Goal: Find specific page/section: Find specific page/section

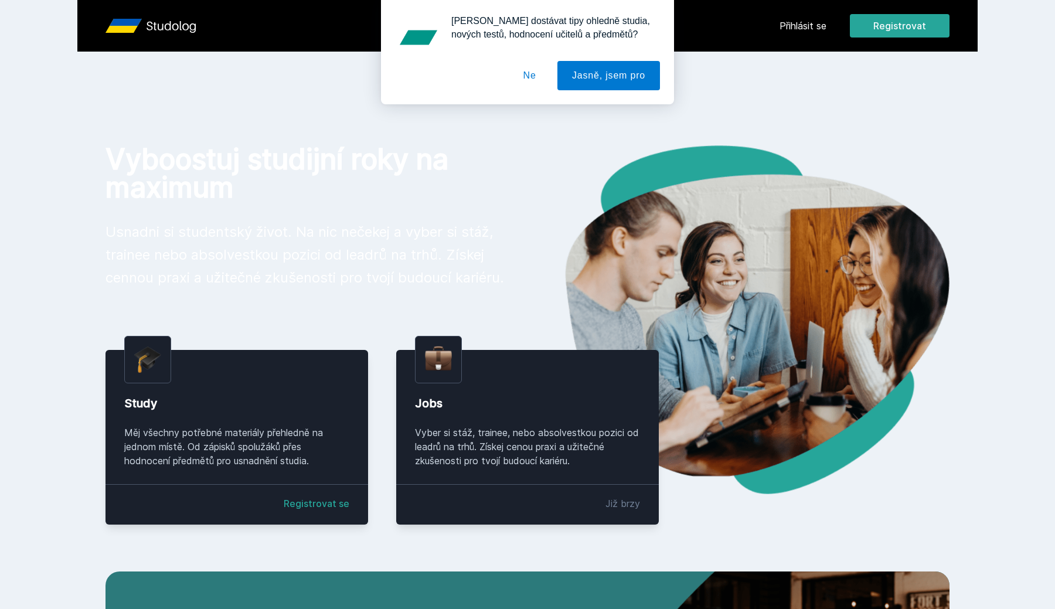
click at [797, 28] on div "[PERSON_NAME] dostávat tipy ohledně studia, nových testů, hodnocení učitelů a p…" at bounding box center [527, 52] width 1055 height 104
click at [525, 77] on button "Ne" at bounding box center [530, 75] width 42 height 29
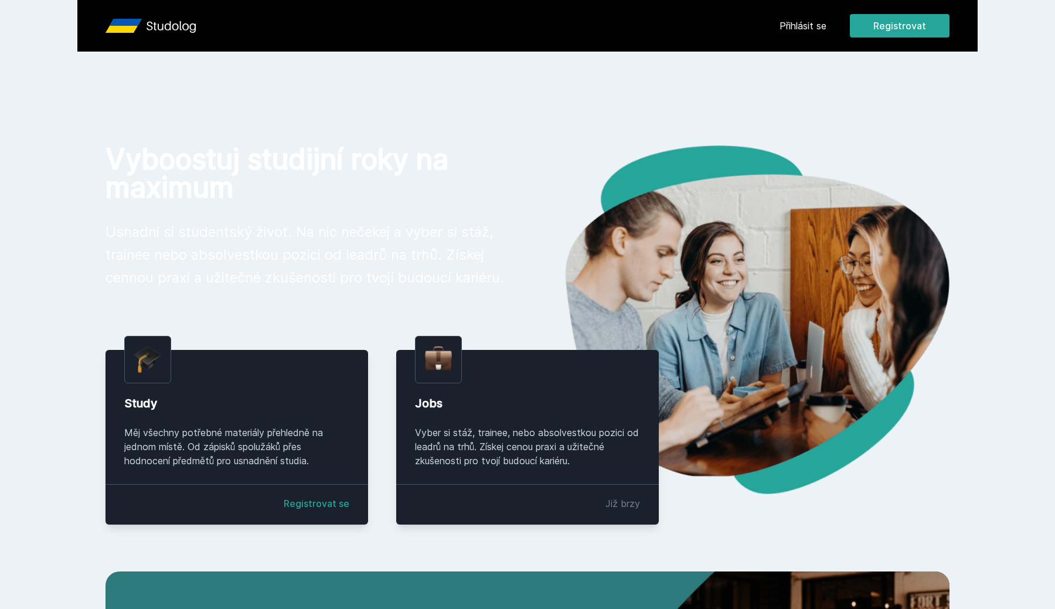
click at [811, 20] on link "Přihlásit se" at bounding box center [803, 26] width 47 height 14
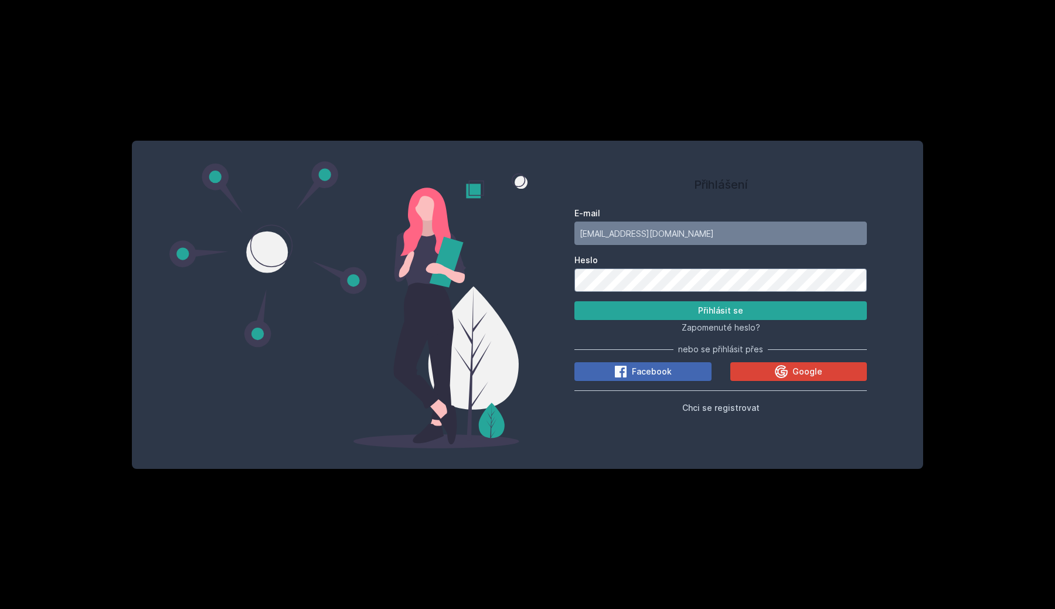
type input "[EMAIL_ADDRESS][DOMAIN_NAME]"
click at [721, 311] on button "Přihlásit se" at bounding box center [721, 310] width 293 height 19
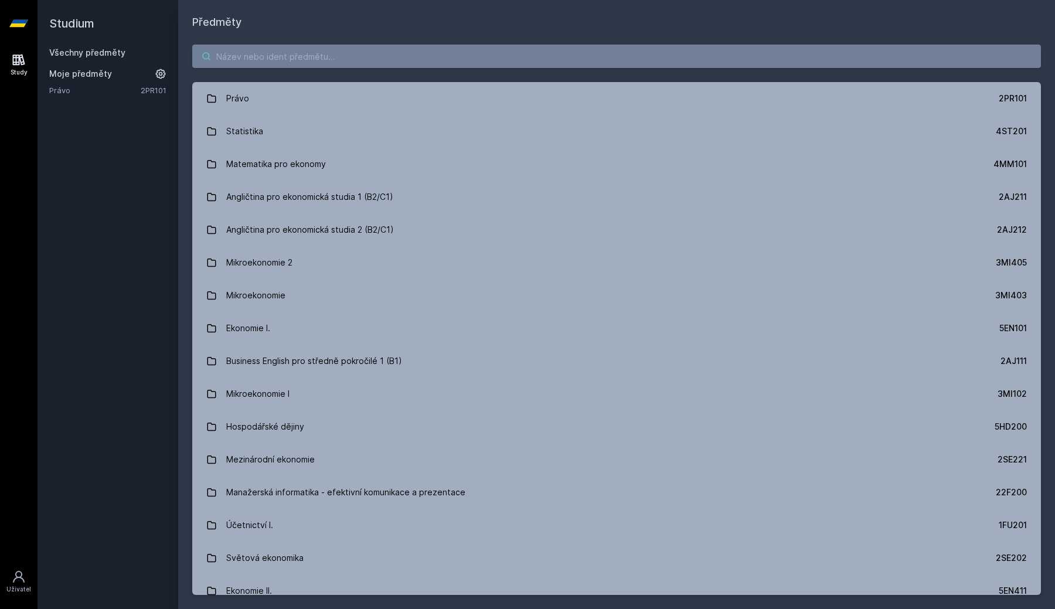
click at [288, 53] on input "search" at bounding box center [616, 56] width 849 height 23
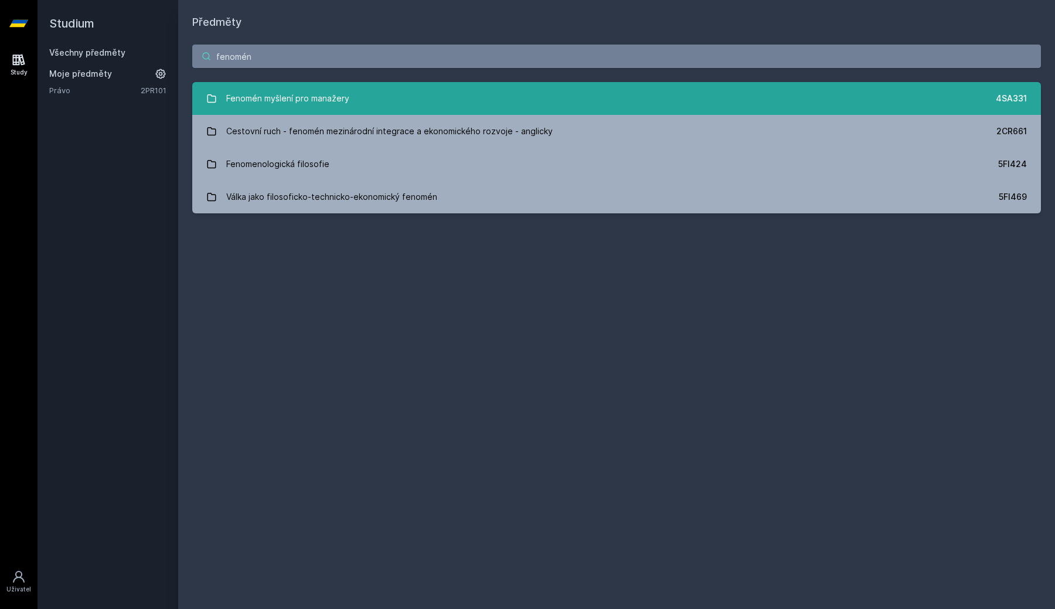
type input "fenomén"
click at [315, 96] on div "Fenomén myšlení pro manažery" at bounding box center [287, 98] width 123 height 23
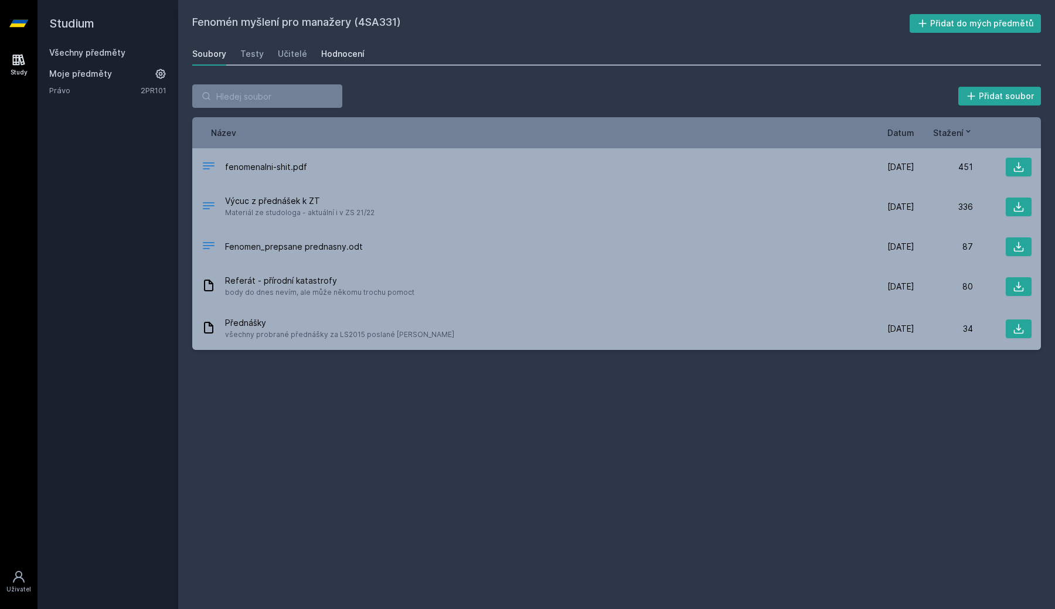
click at [331, 61] on link "Hodnocení" at bounding box center [342, 53] width 43 height 23
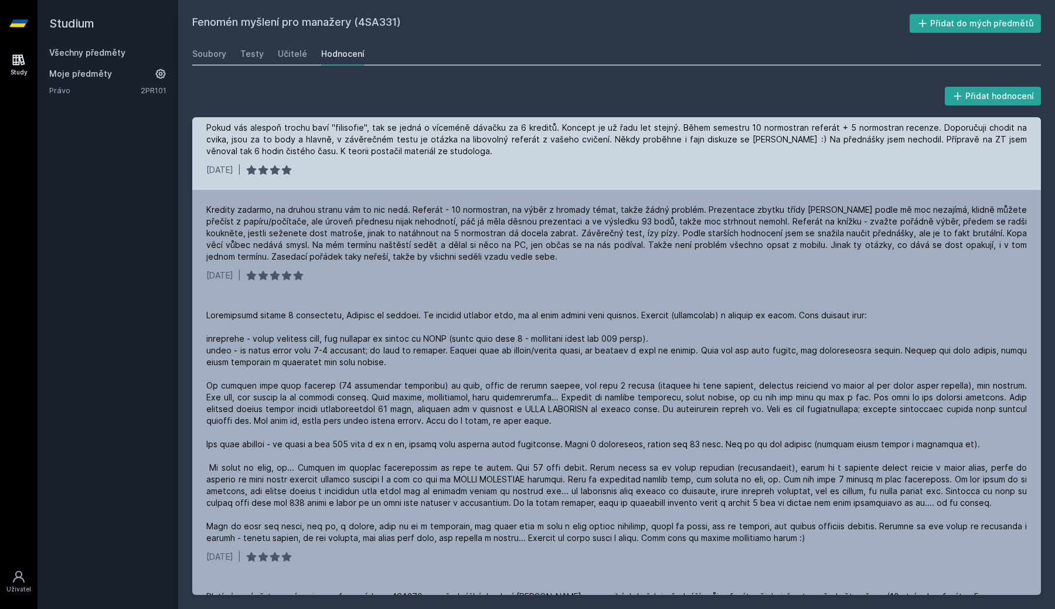
scroll to position [99, 0]
